Goal: Transaction & Acquisition: Purchase product/service

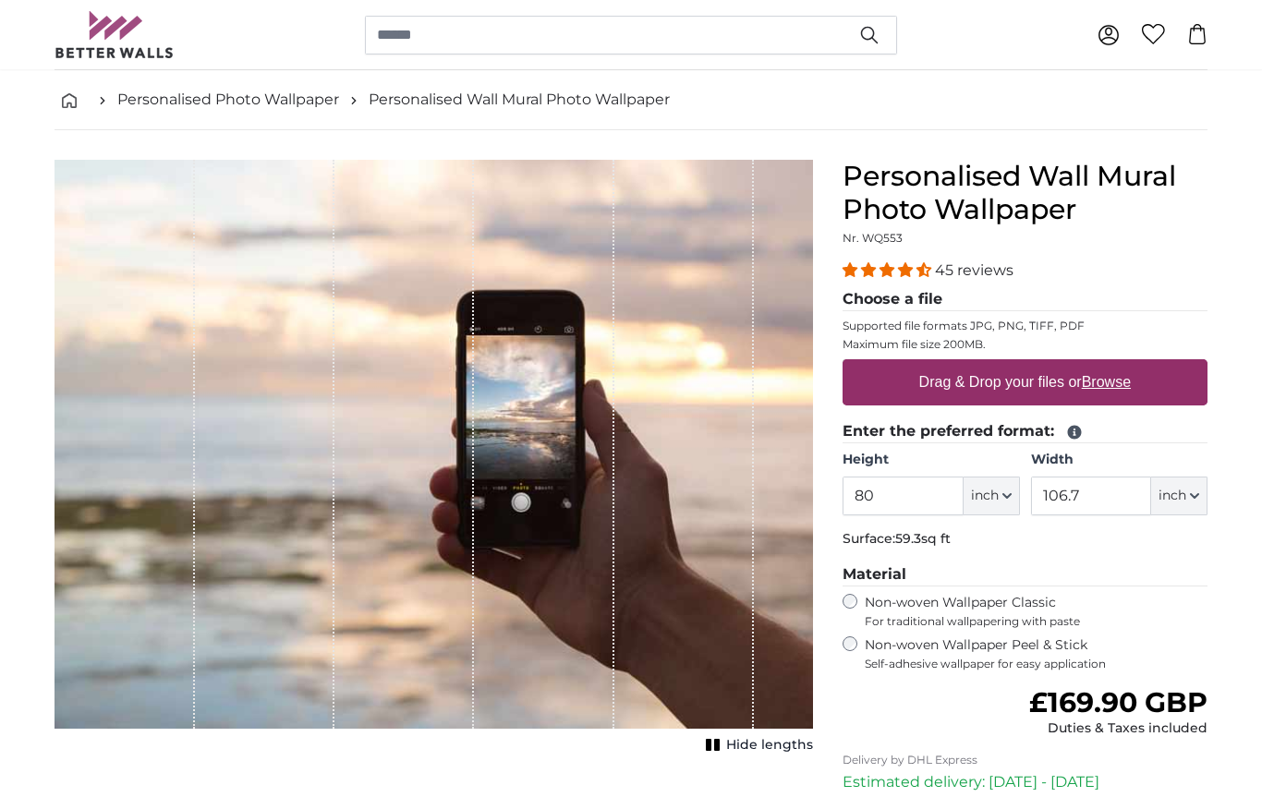
type input "**********"
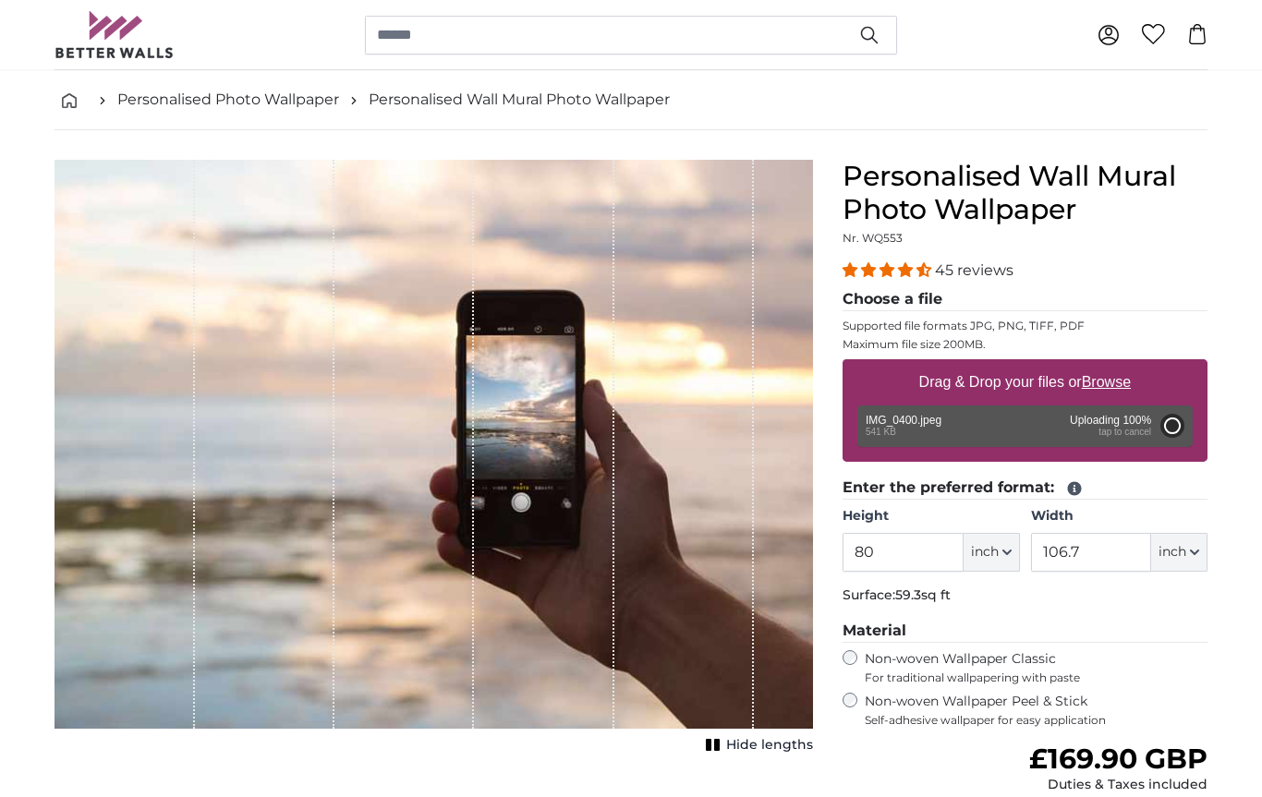
type input "18.9"
type input "33.5"
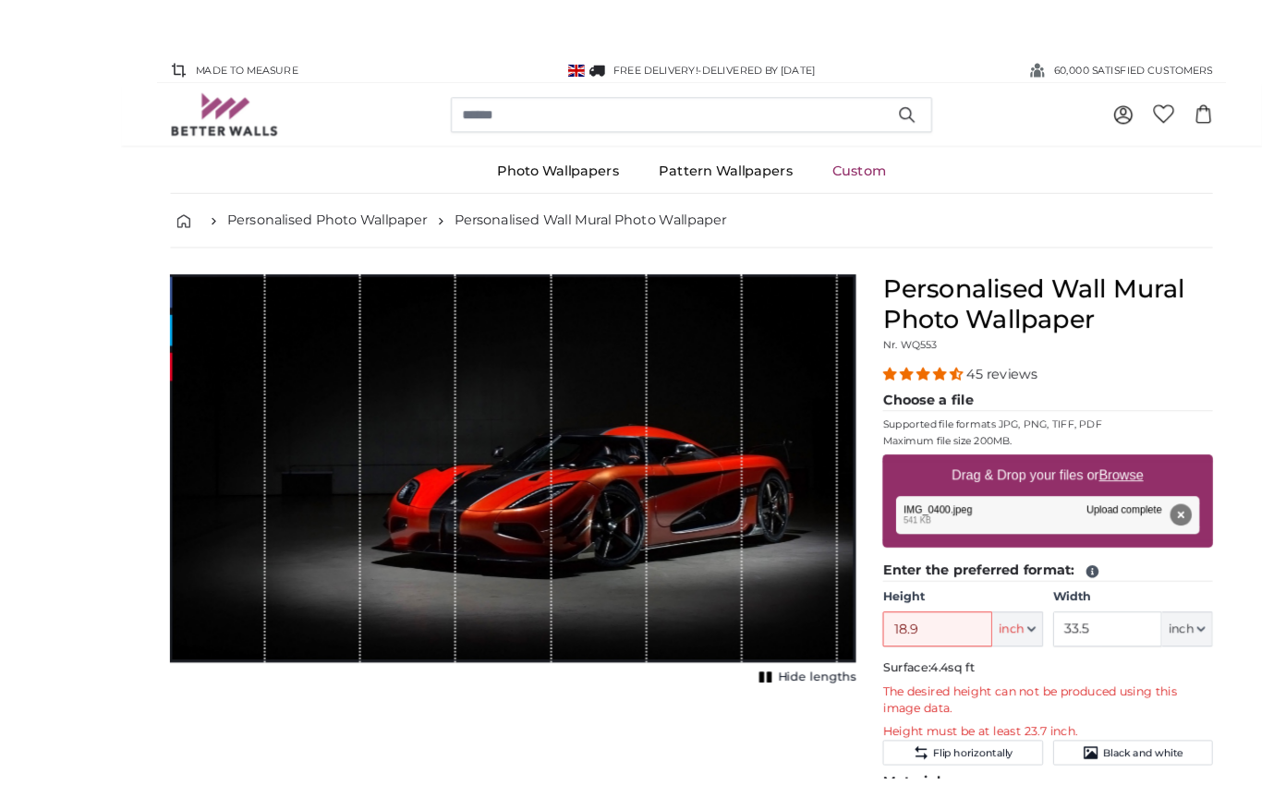
scroll to position [67, 0]
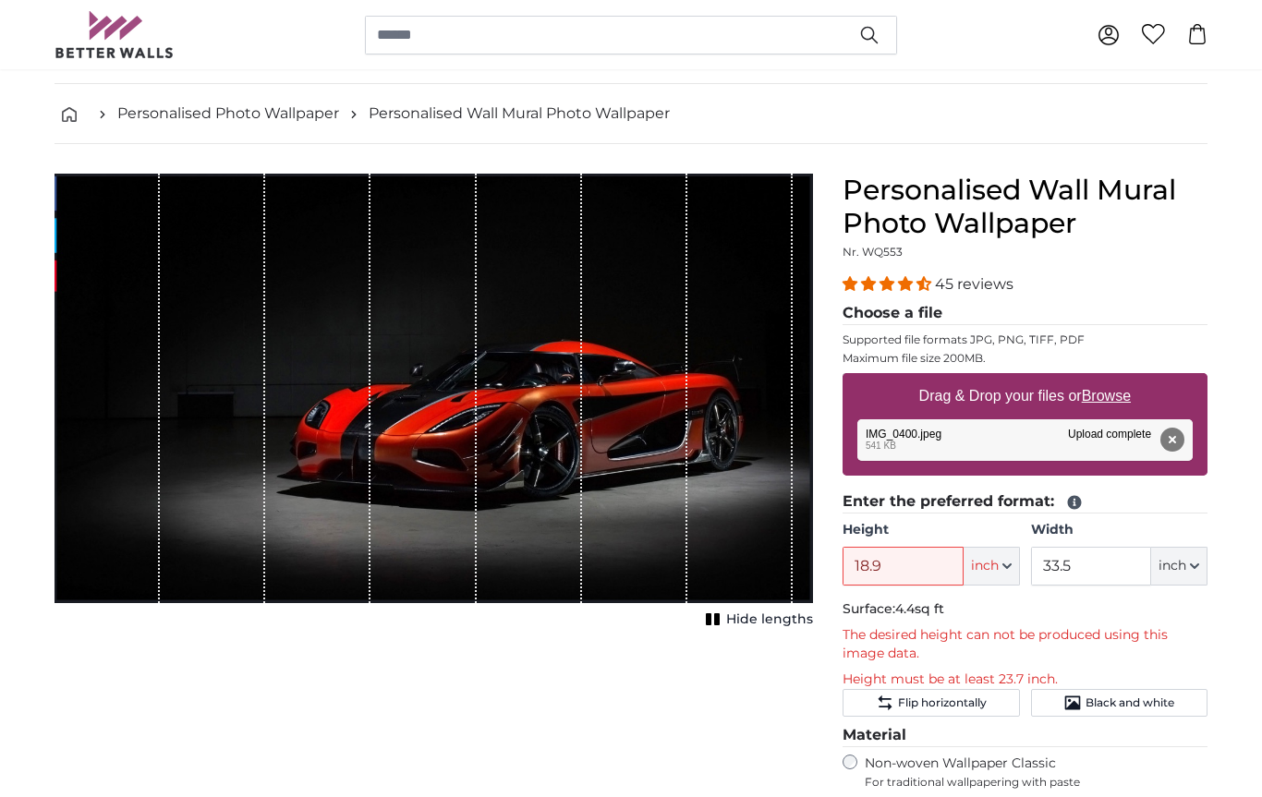
click at [997, 564] on span "inch" at bounding box center [985, 566] width 28 height 18
click at [1022, 646] on link "Inches (inch)" at bounding box center [991, 647] width 163 height 33
click at [925, 539] on label "Height" at bounding box center [931, 530] width 176 height 18
click at [925, 547] on input "18.9" at bounding box center [903, 566] width 120 height 39
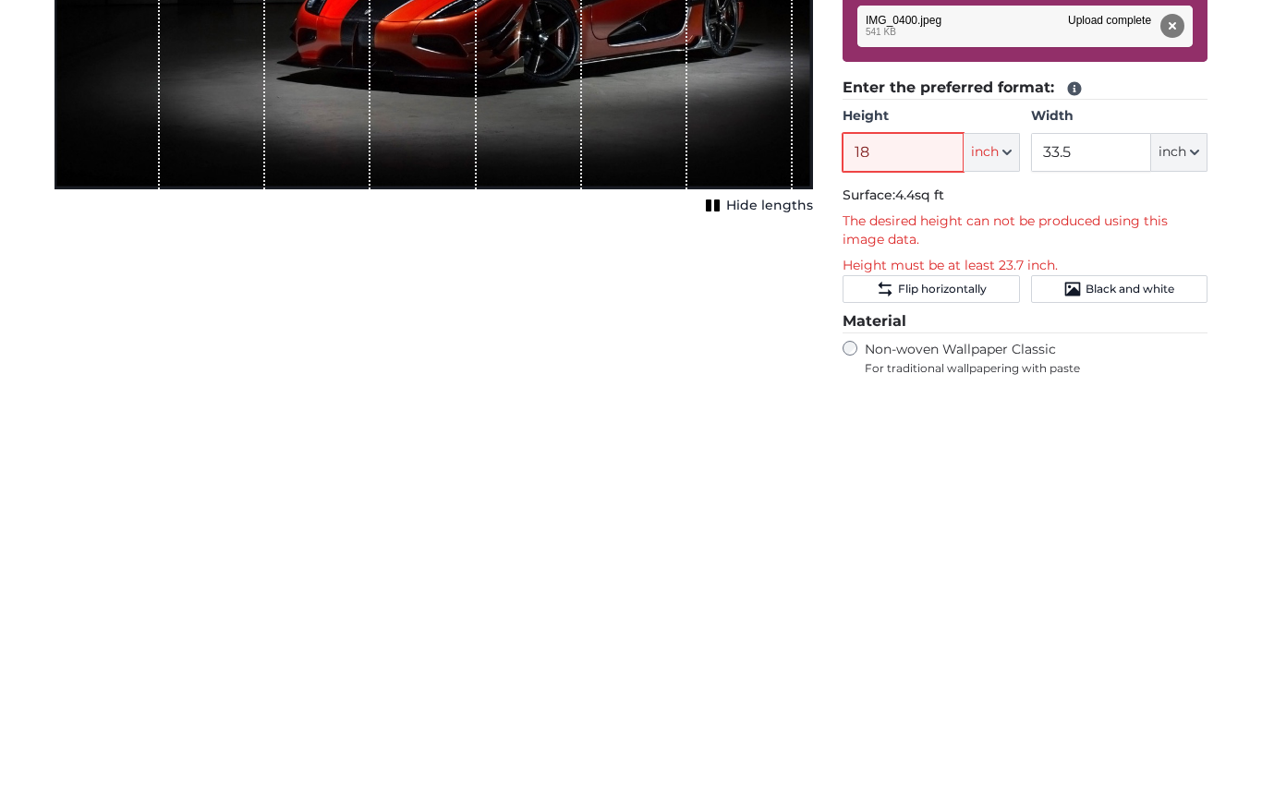
type input "1"
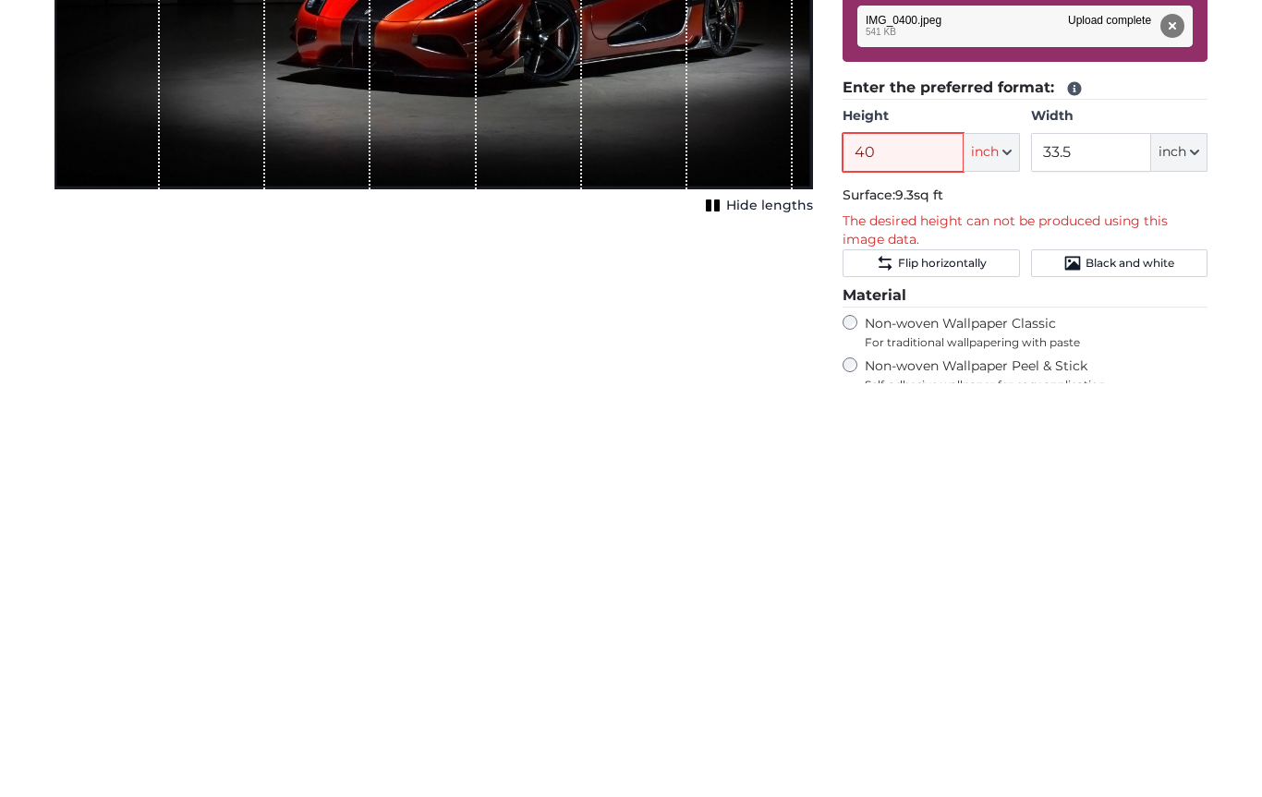
type input "4"
type input "3"
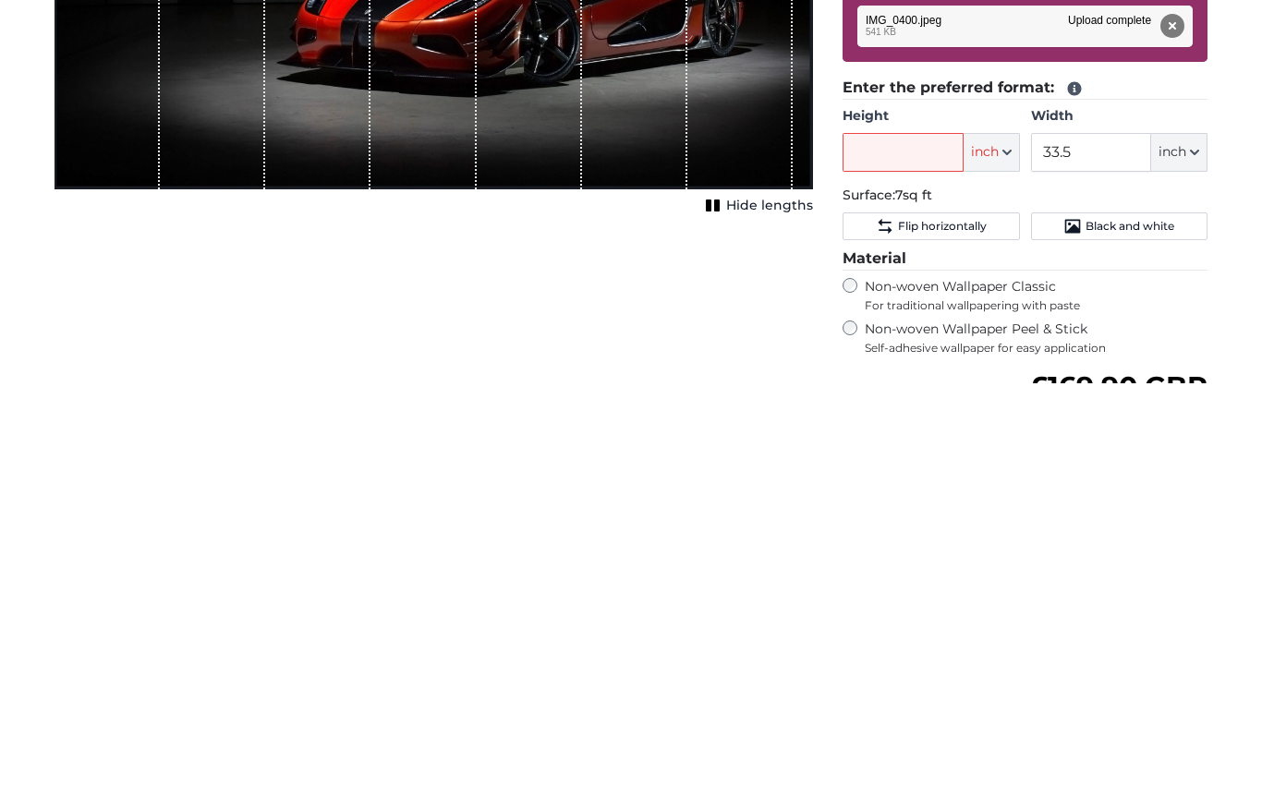
click at [1173, 429] on button "Remove" at bounding box center [1173, 441] width 24 height 24
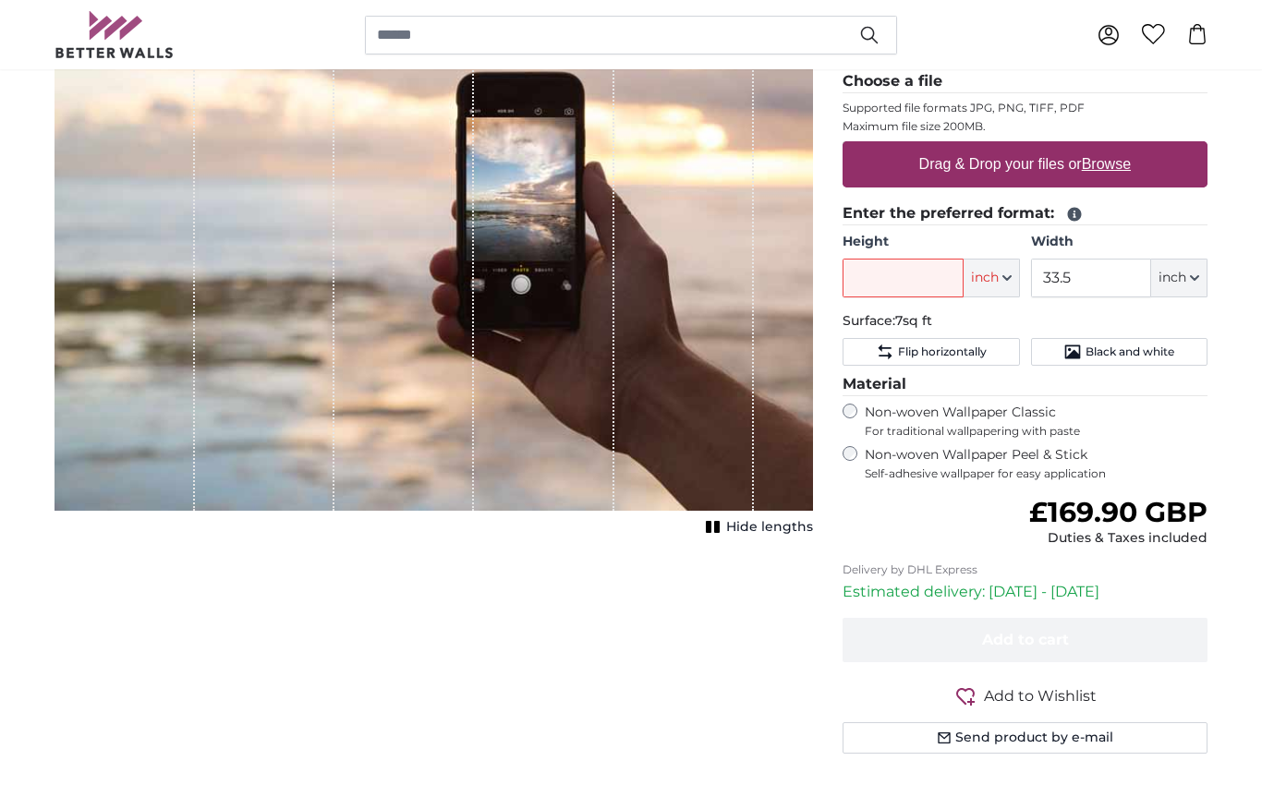
scroll to position [196, 0]
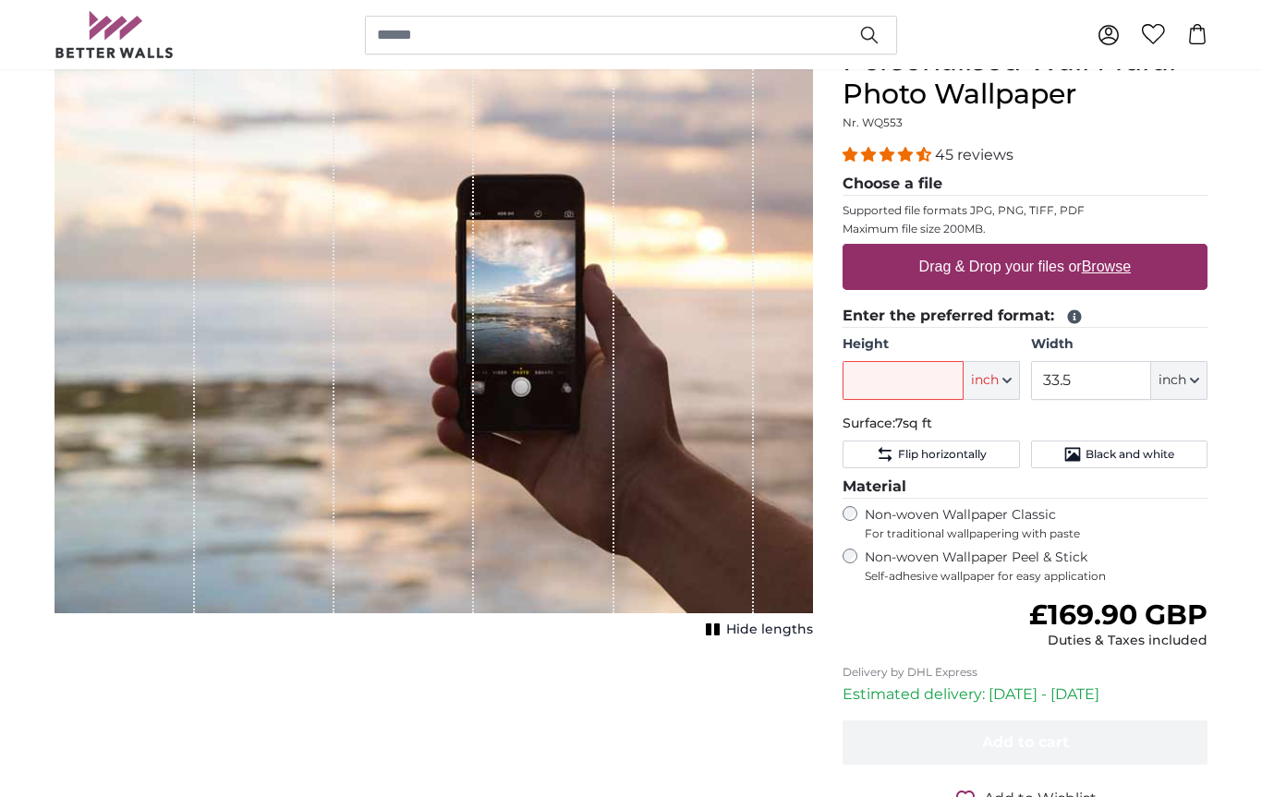
click at [1137, 278] on label "Drag & Drop your files or Browse" at bounding box center [1025, 267] width 226 height 37
click at [1137, 249] on input "Drag & Drop your files or Browse" at bounding box center [1025, 247] width 365 height 6
type input "**********"
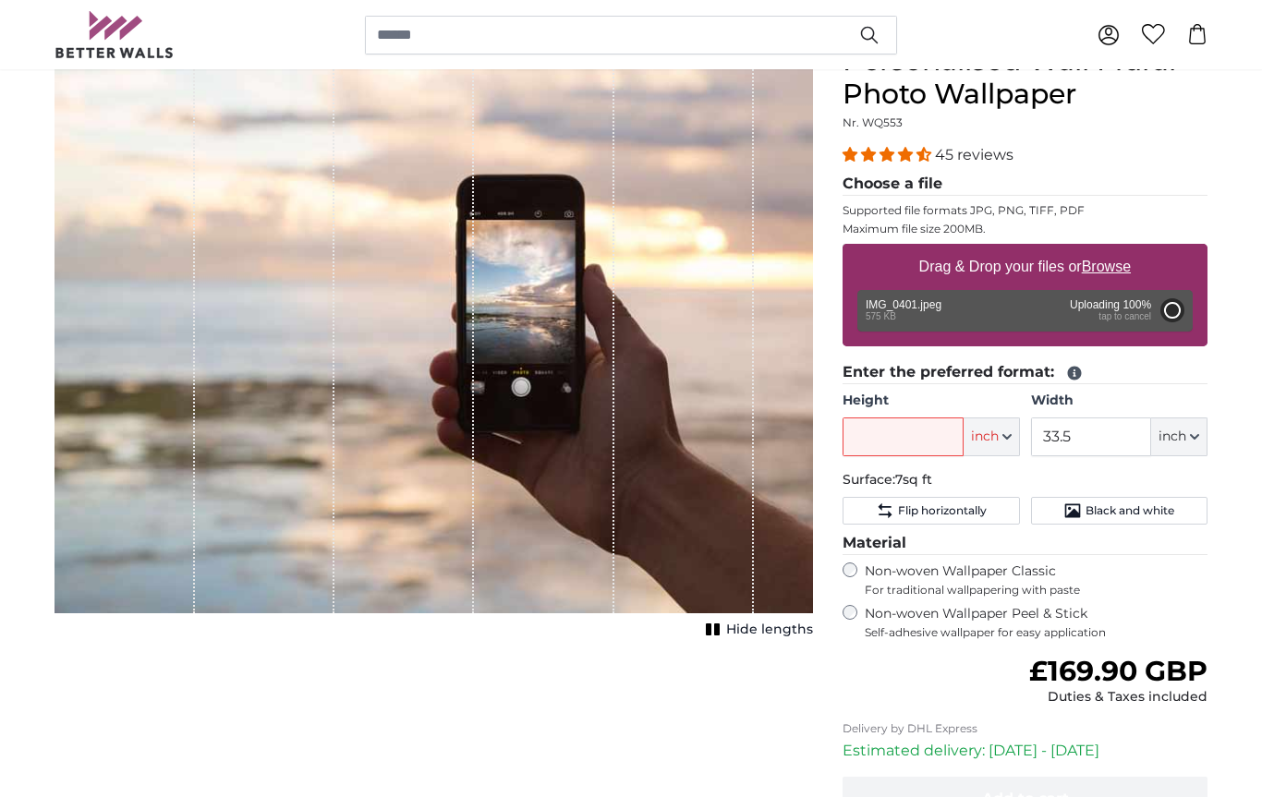
type input "21.3"
type input "33.8"
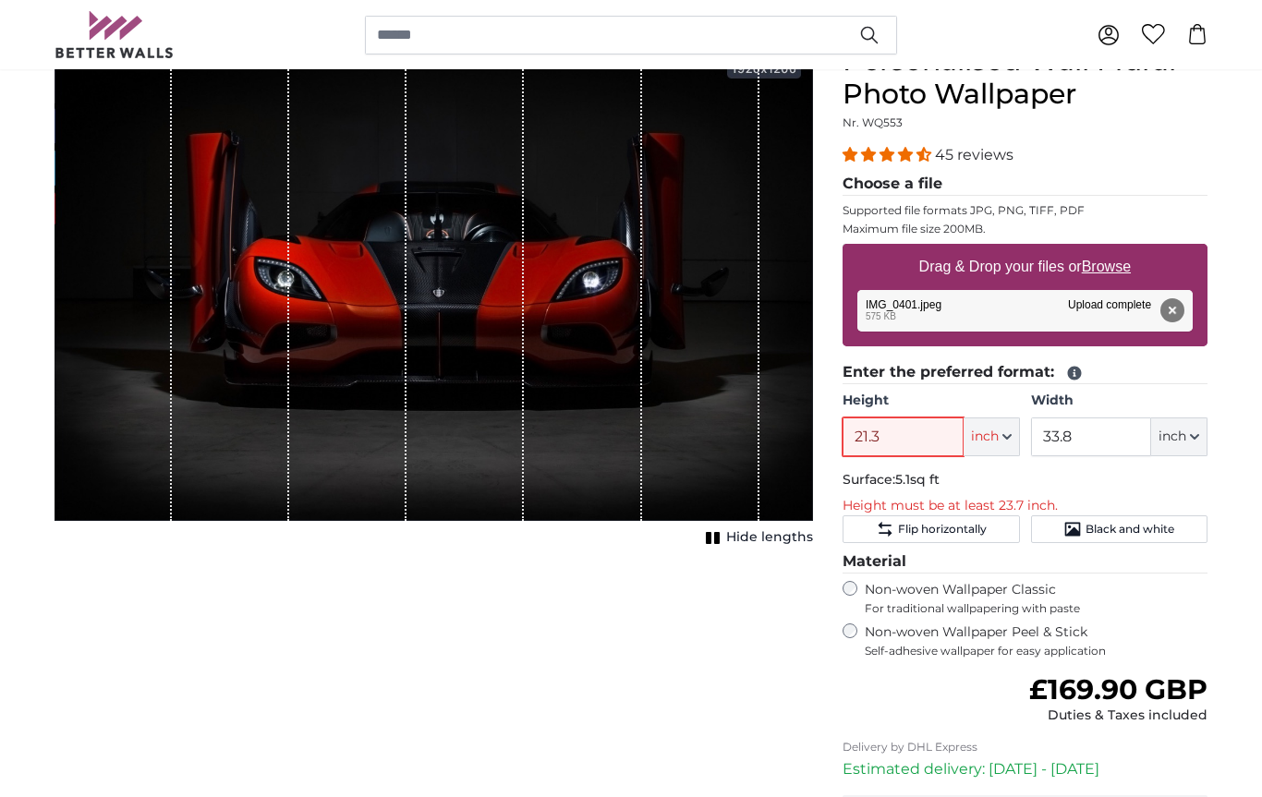
click at [925, 447] on input "21.3" at bounding box center [903, 437] width 120 height 39
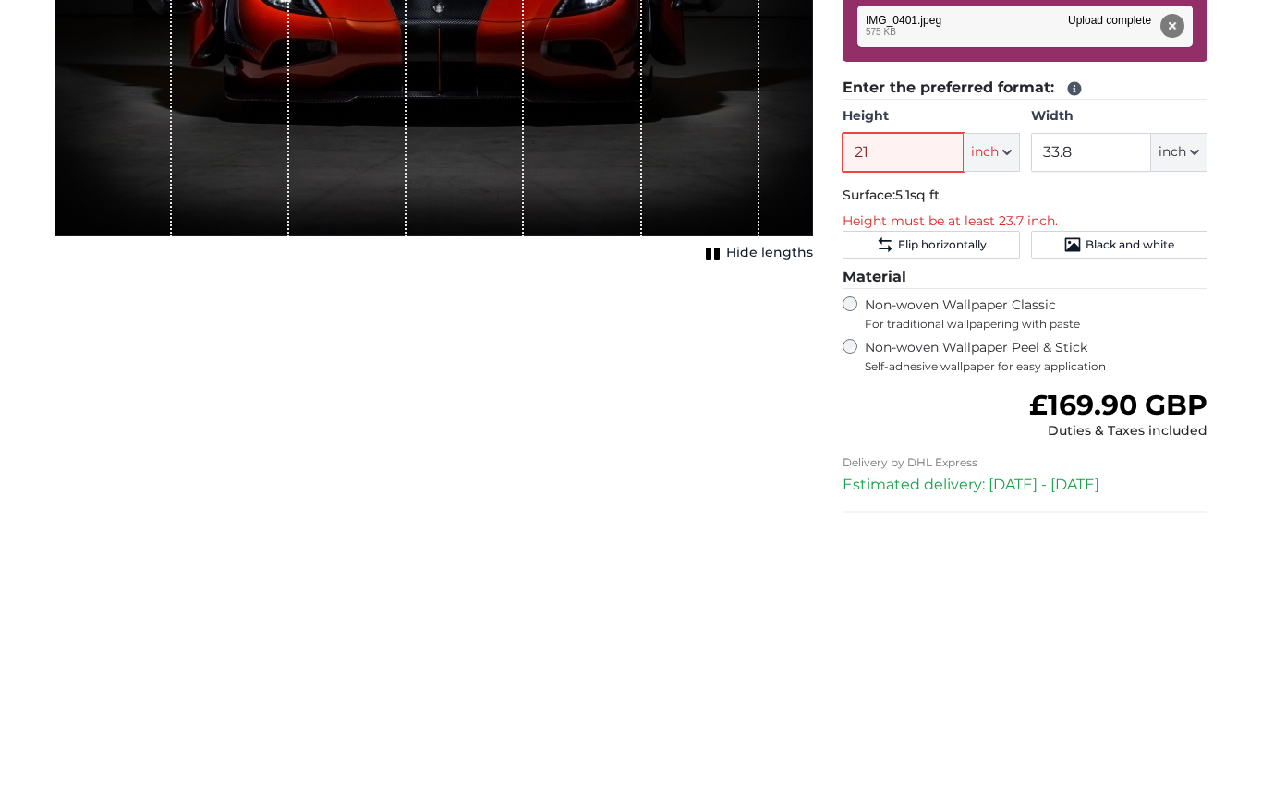
type input "2"
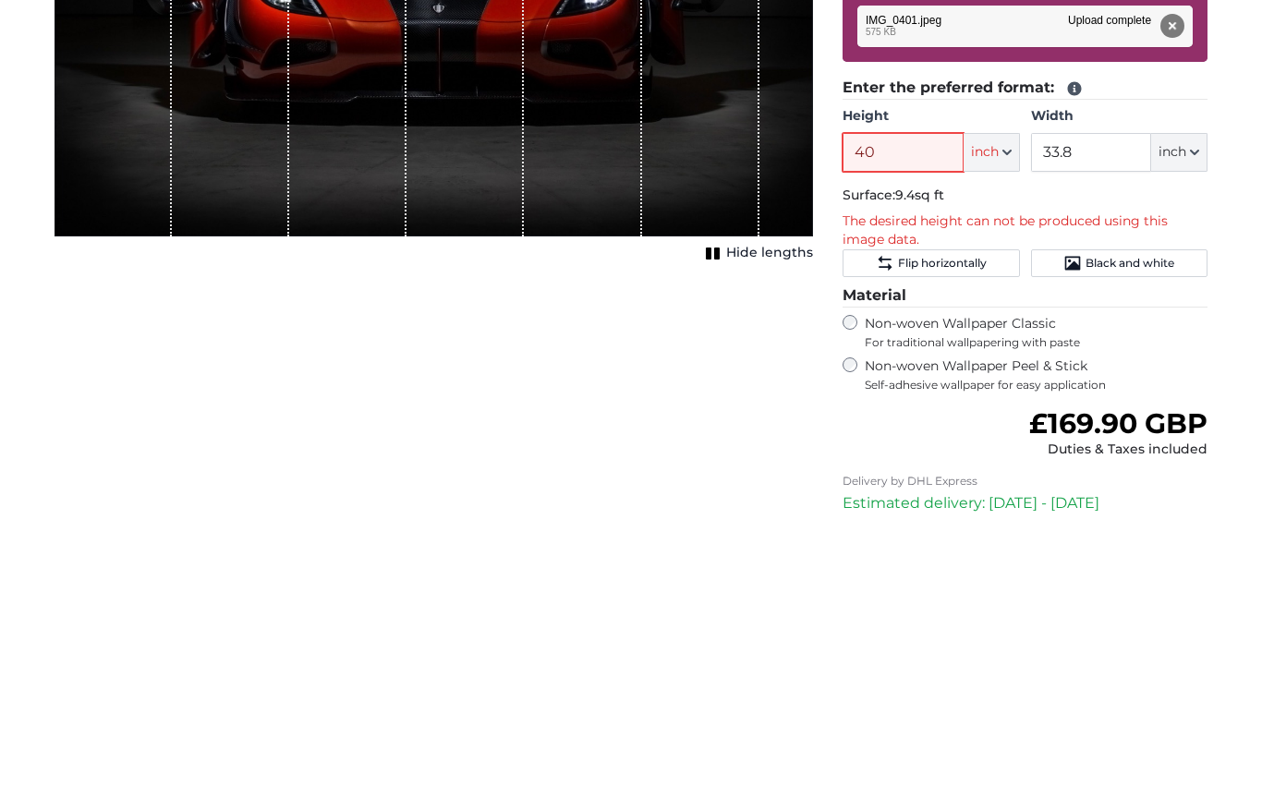
type input "4"
type input "30"
click at [1107, 418] on input "33.8" at bounding box center [1091, 437] width 120 height 39
type input "3"
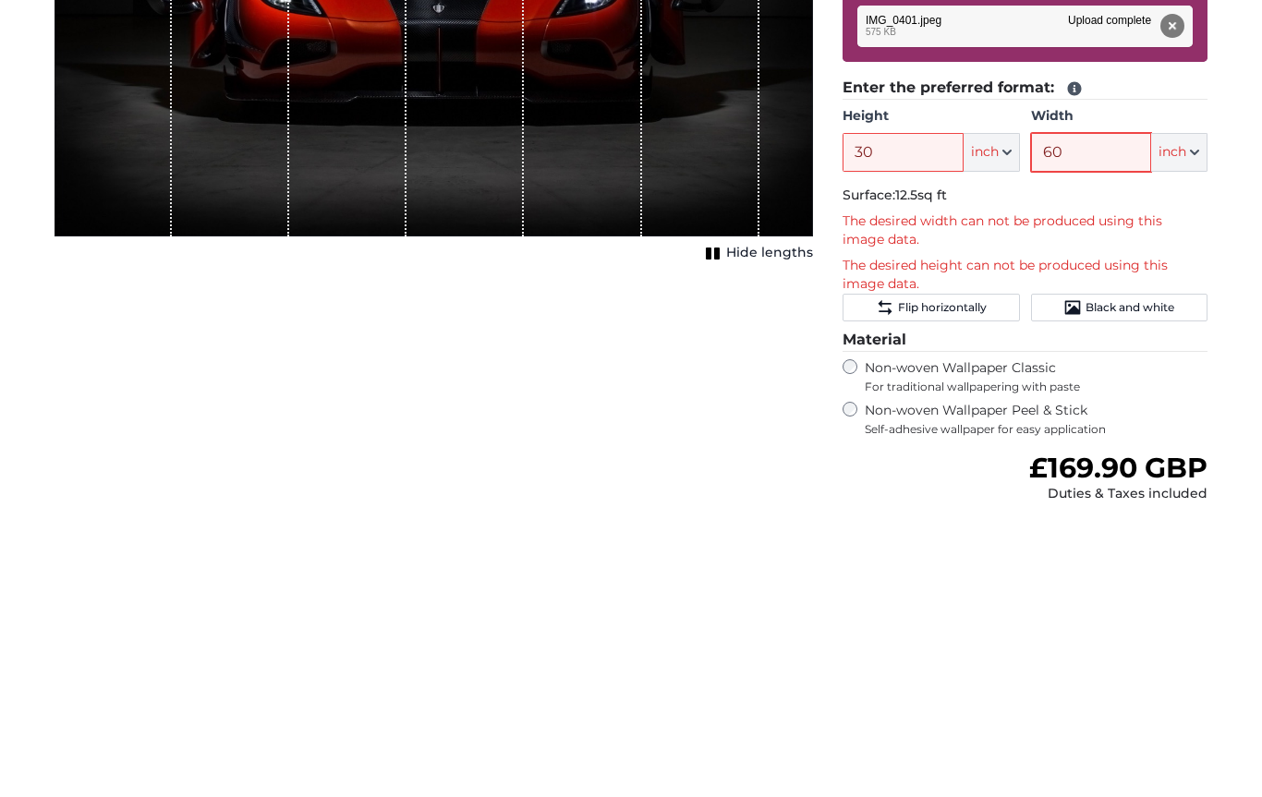
type input "60"
click at [919, 418] on input "30" at bounding box center [903, 437] width 120 height 39
type input "3"
type input "4"
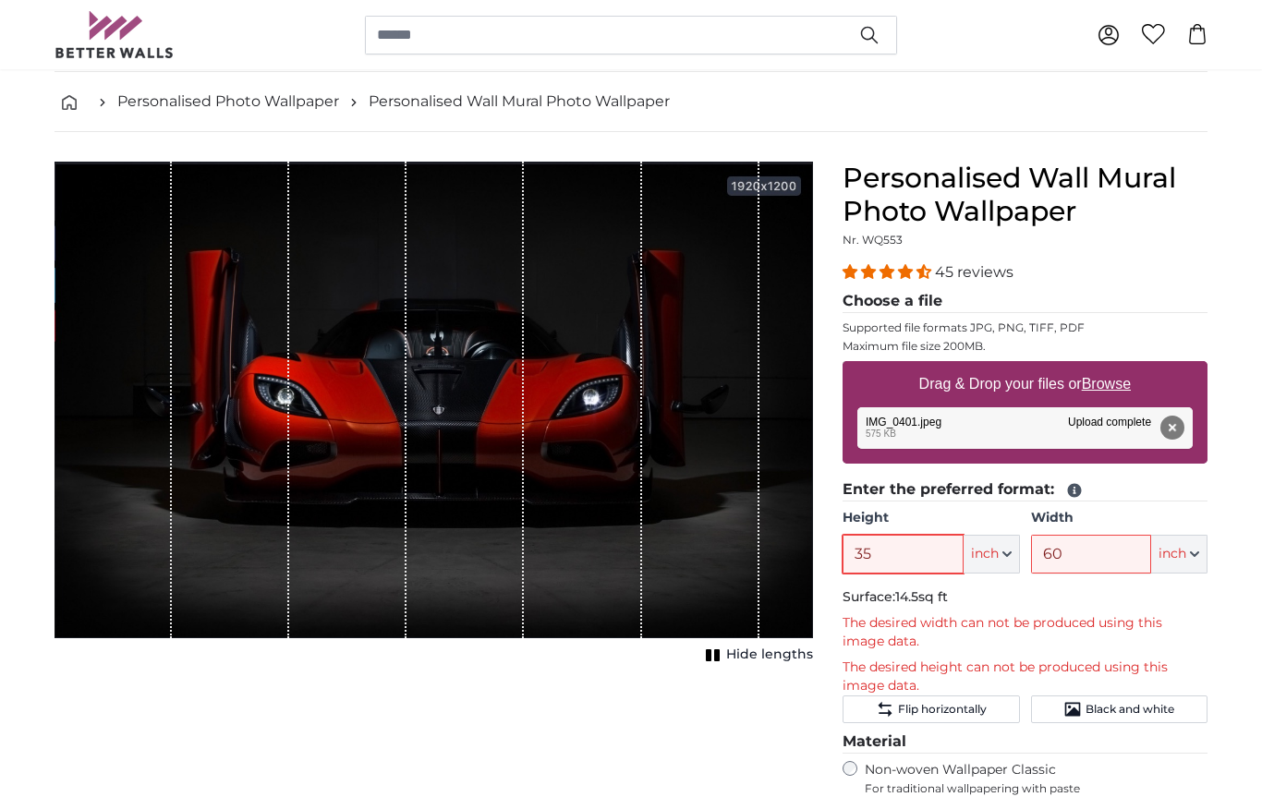
click at [922, 553] on input "35" at bounding box center [903, 554] width 120 height 39
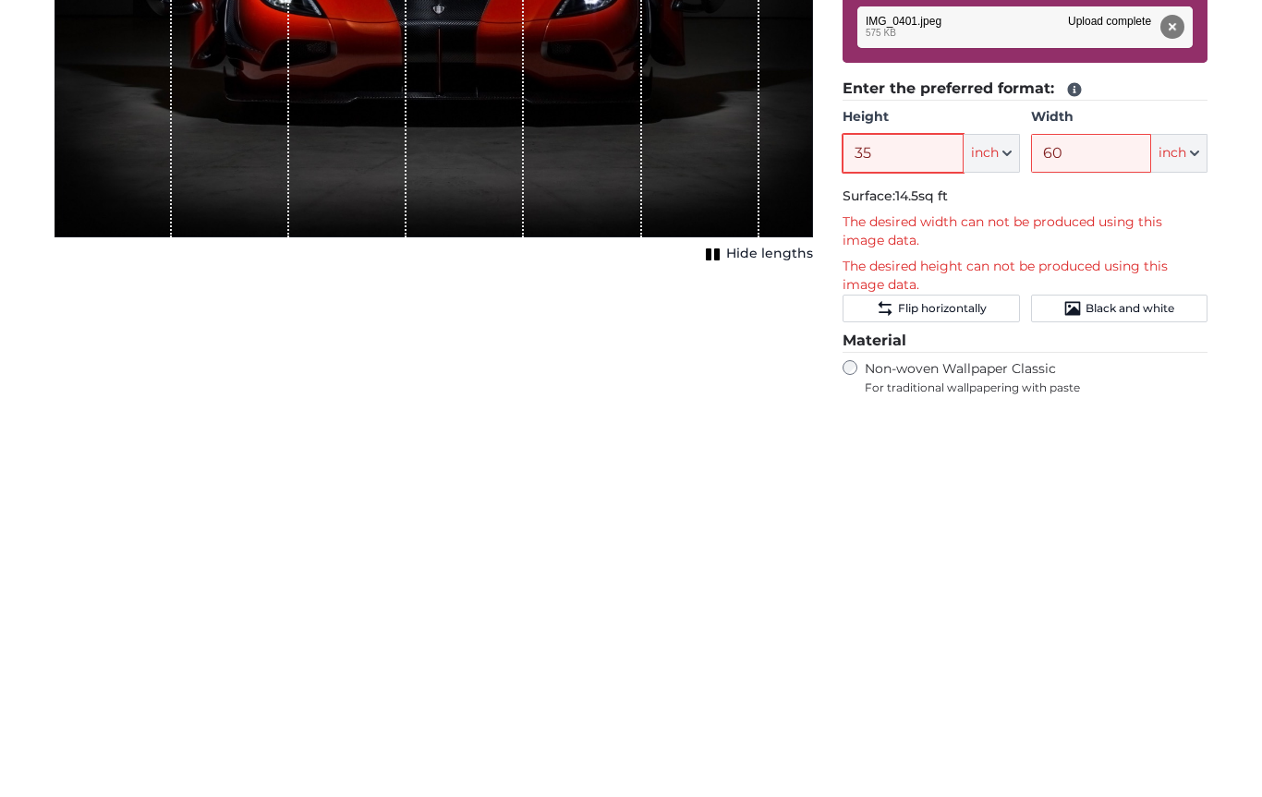
type input "3"
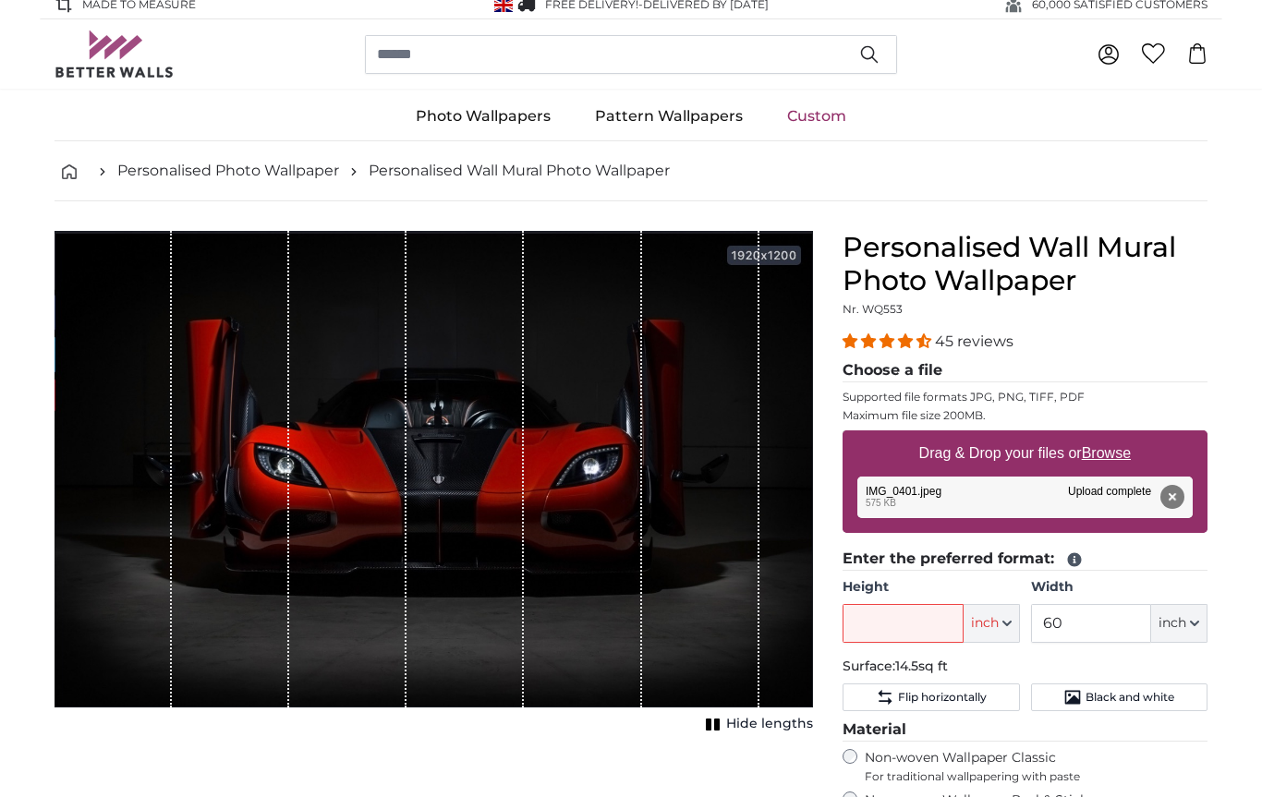
scroll to position [0, 0]
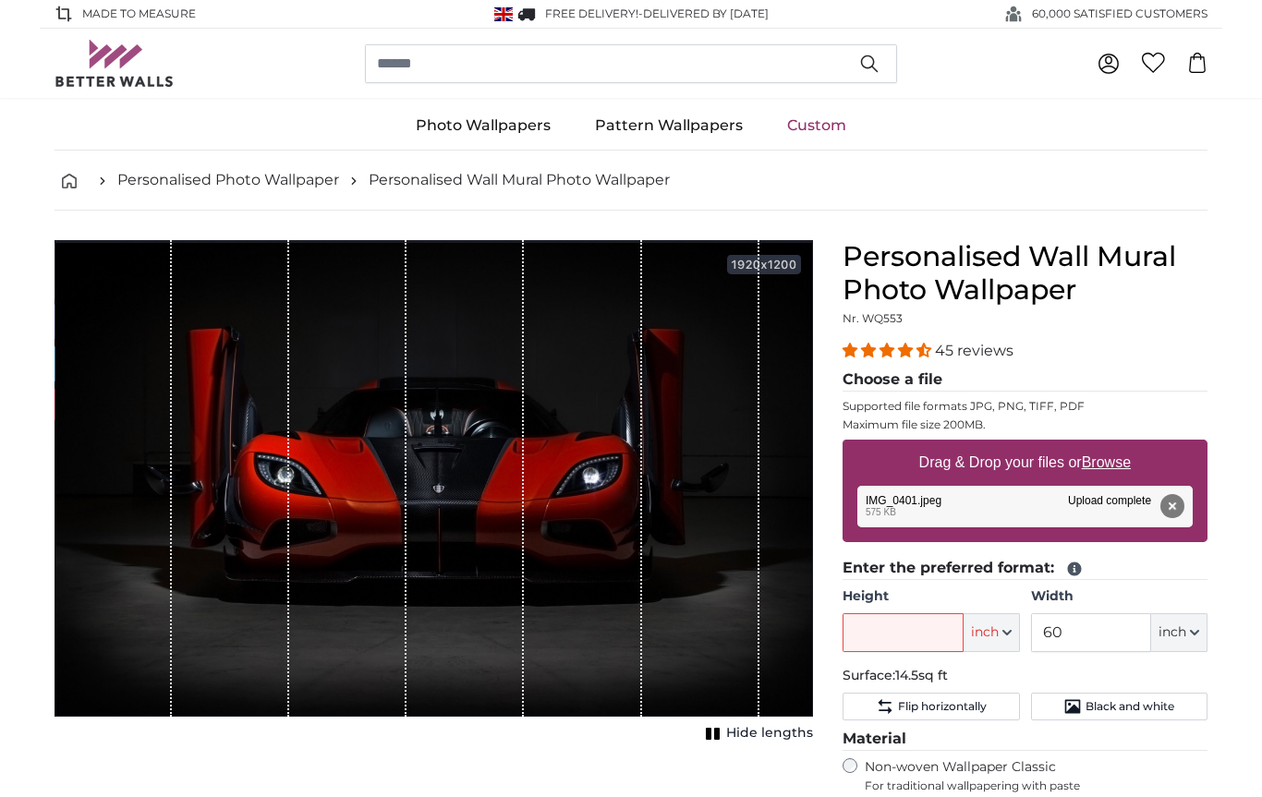
click at [1164, 500] on button "Remove" at bounding box center [1173, 506] width 24 height 24
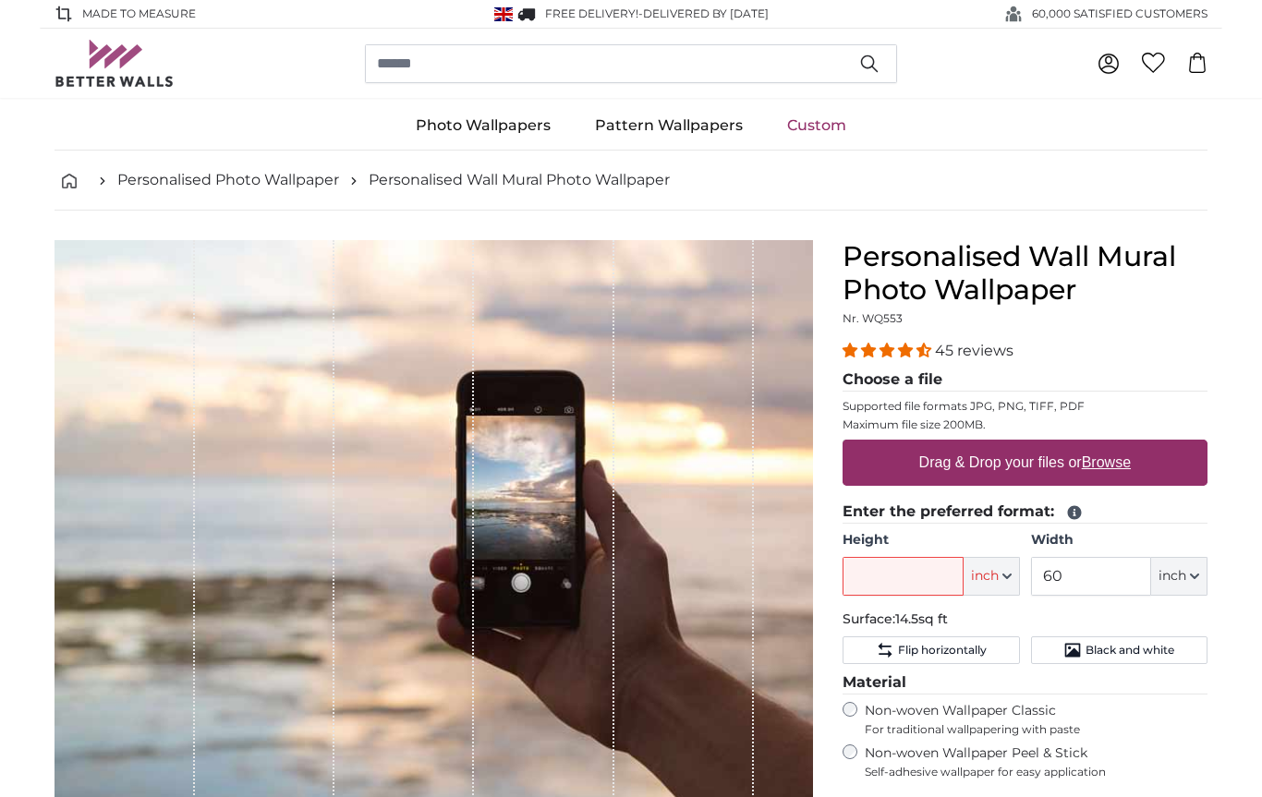
click at [1011, 458] on label "Drag & Drop your files or Browse" at bounding box center [1025, 462] width 226 height 37
click at [1011, 445] on input "Drag & Drop your files or Browse" at bounding box center [1025, 443] width 365 height 6
type input "**********"
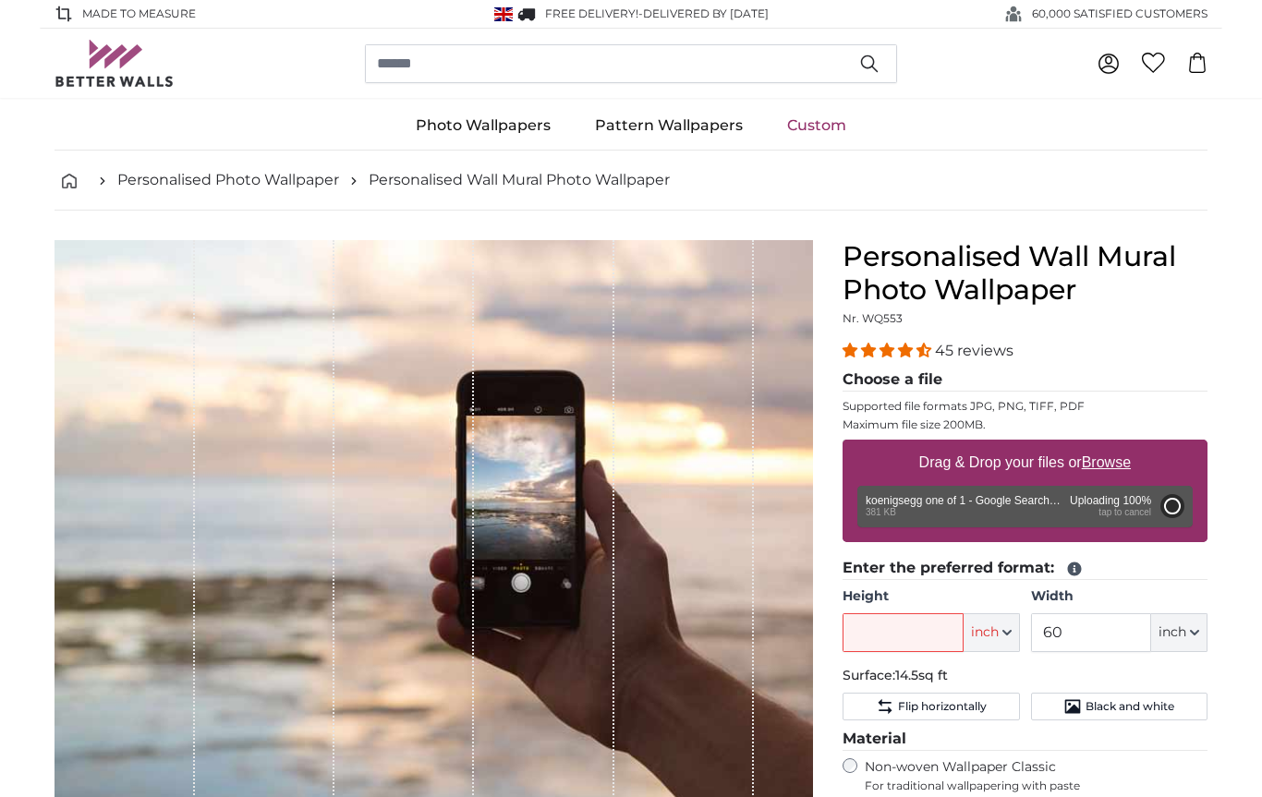
type input "36.2"
type input "78.6"
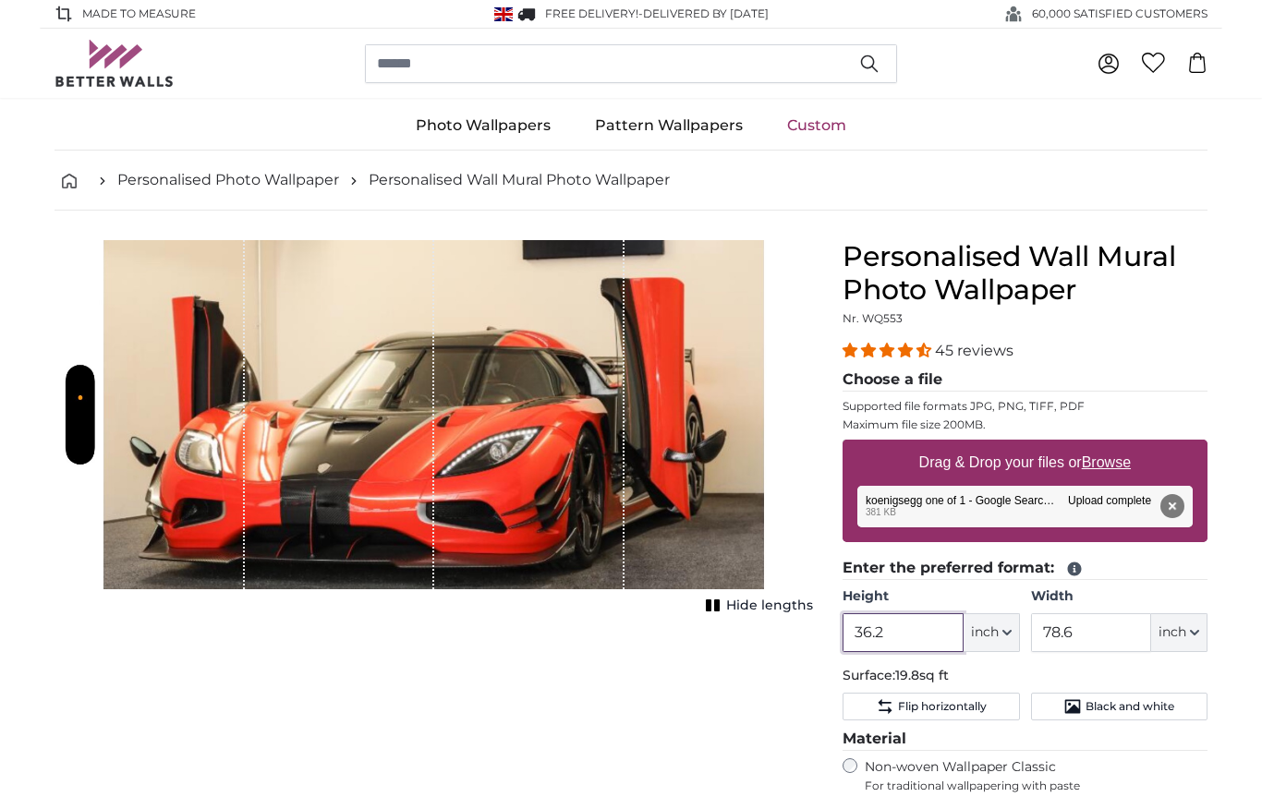
click at [912, 633] on input "36.2" at bounding box center [903, 633] width 120 height 39
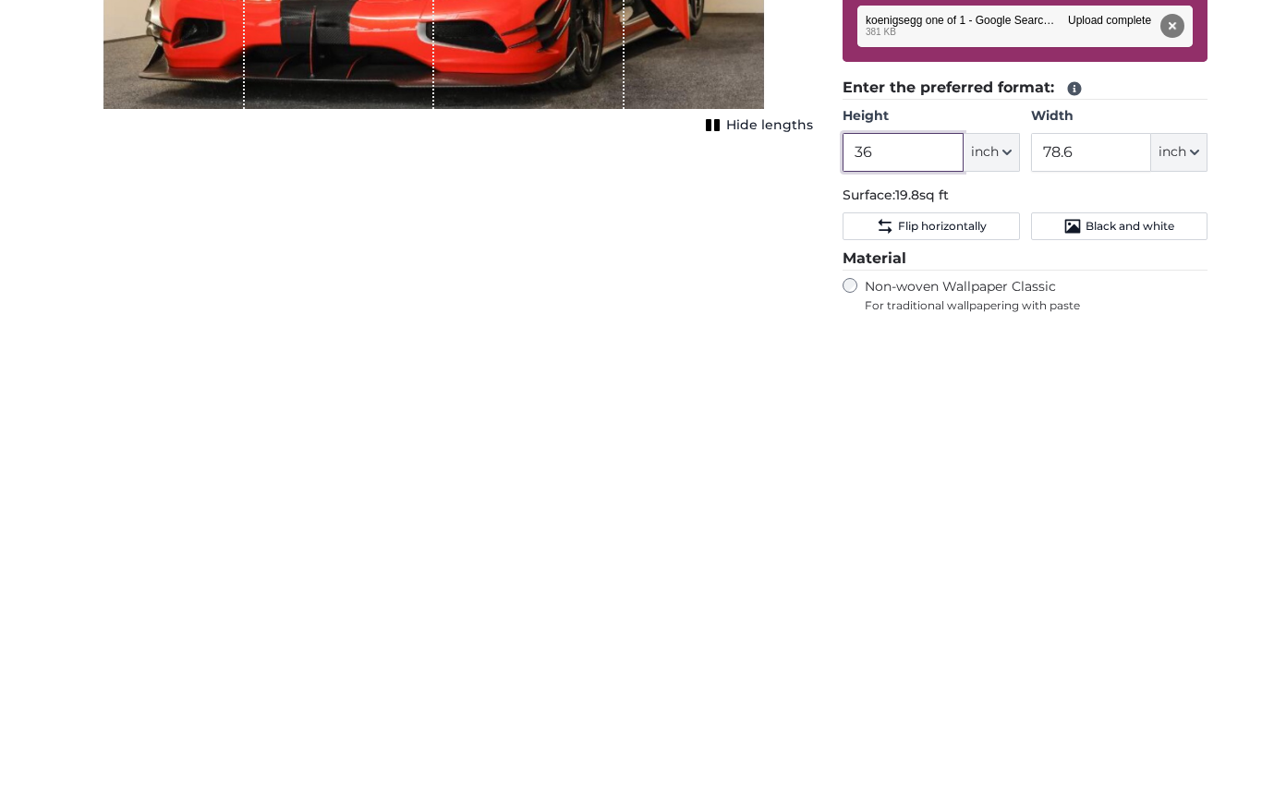
type input "3"
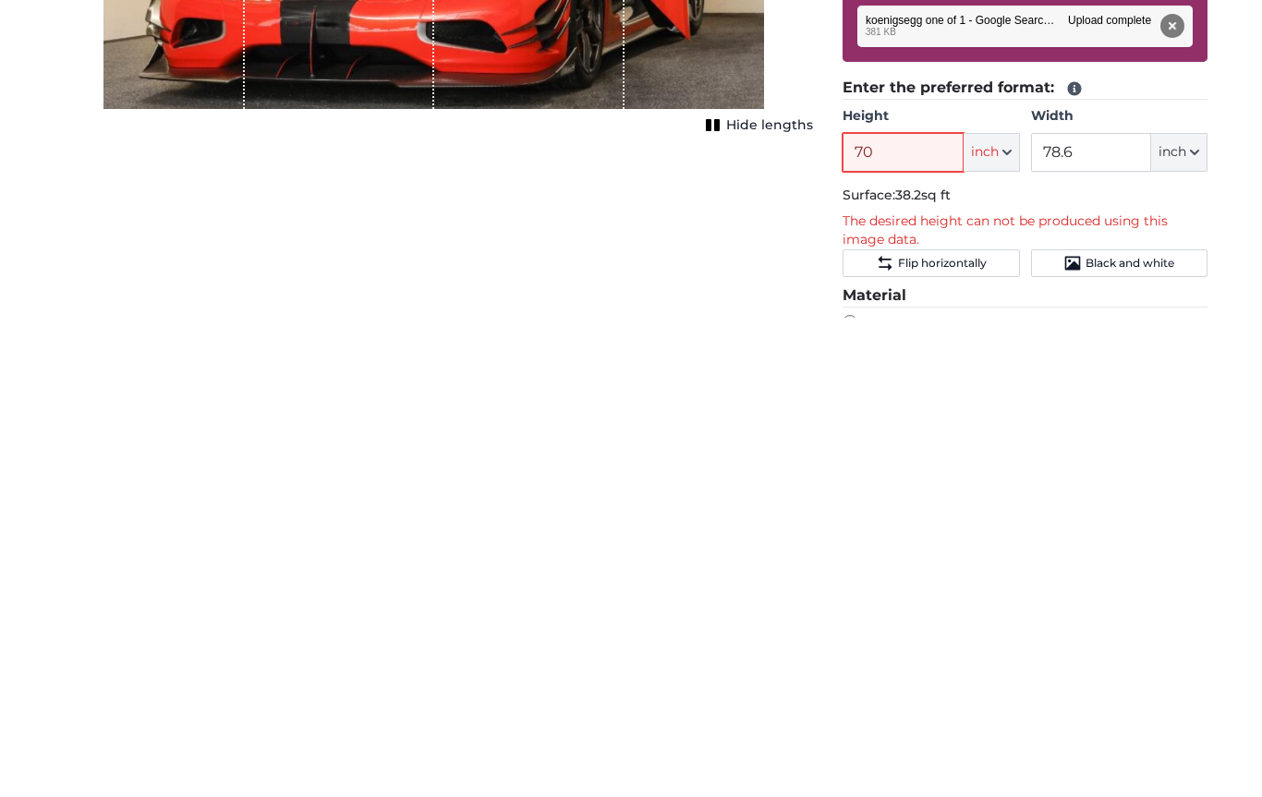
type input "7"
type input "4"
type input "3"
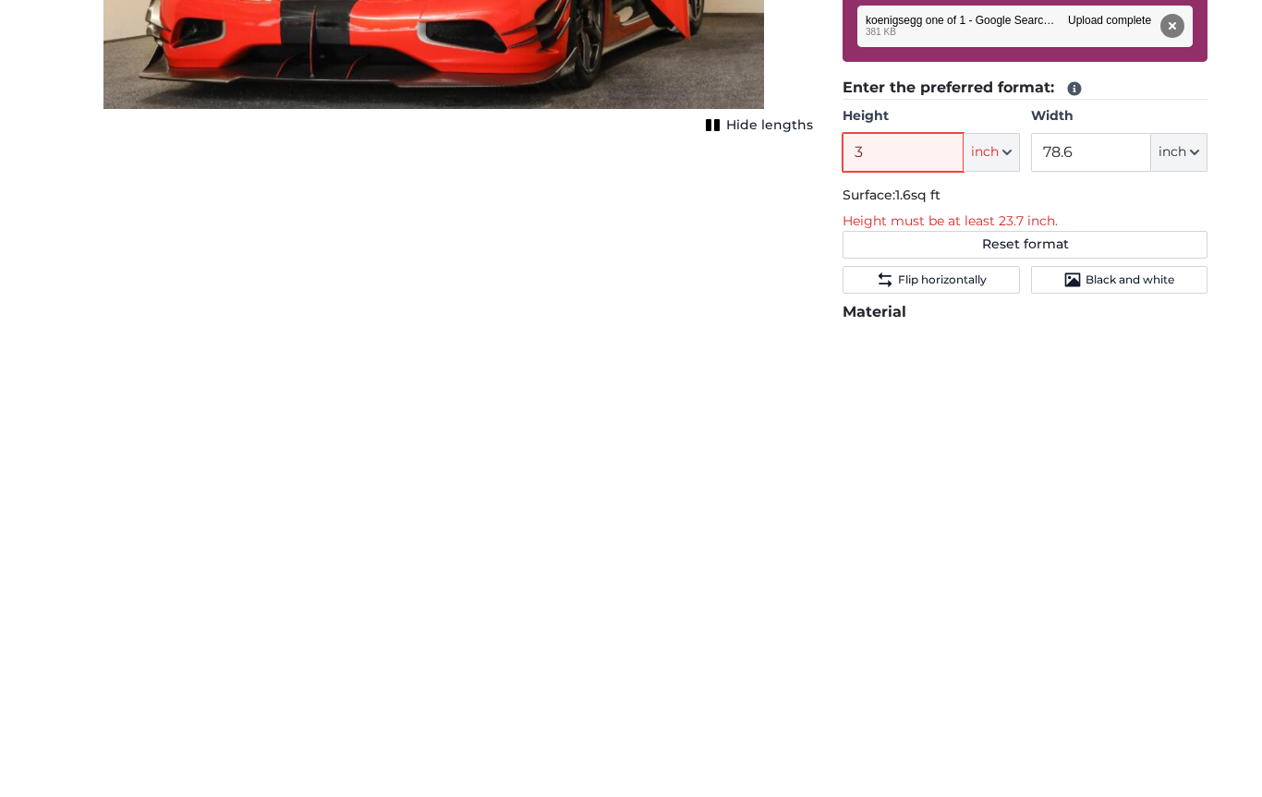
type input "35"
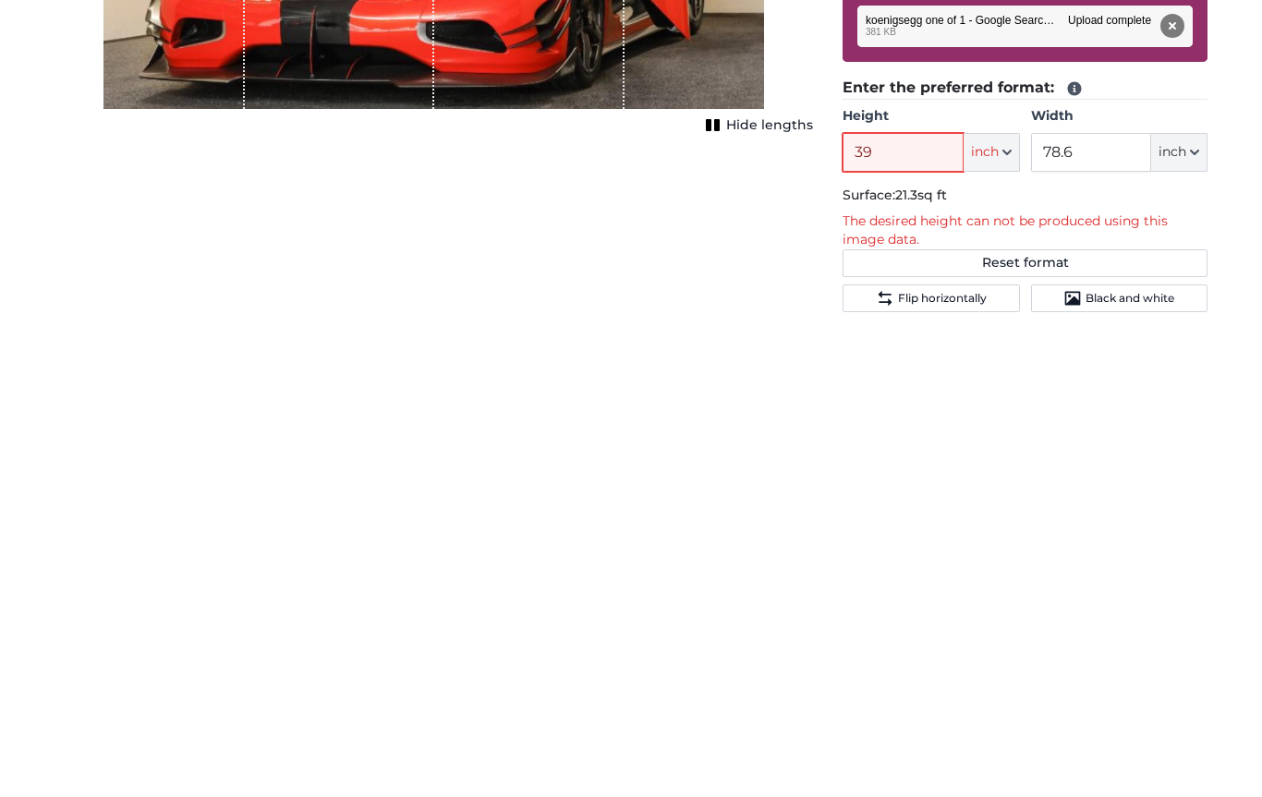
type input "3"
